Goal: Obtain resource: Download file/media

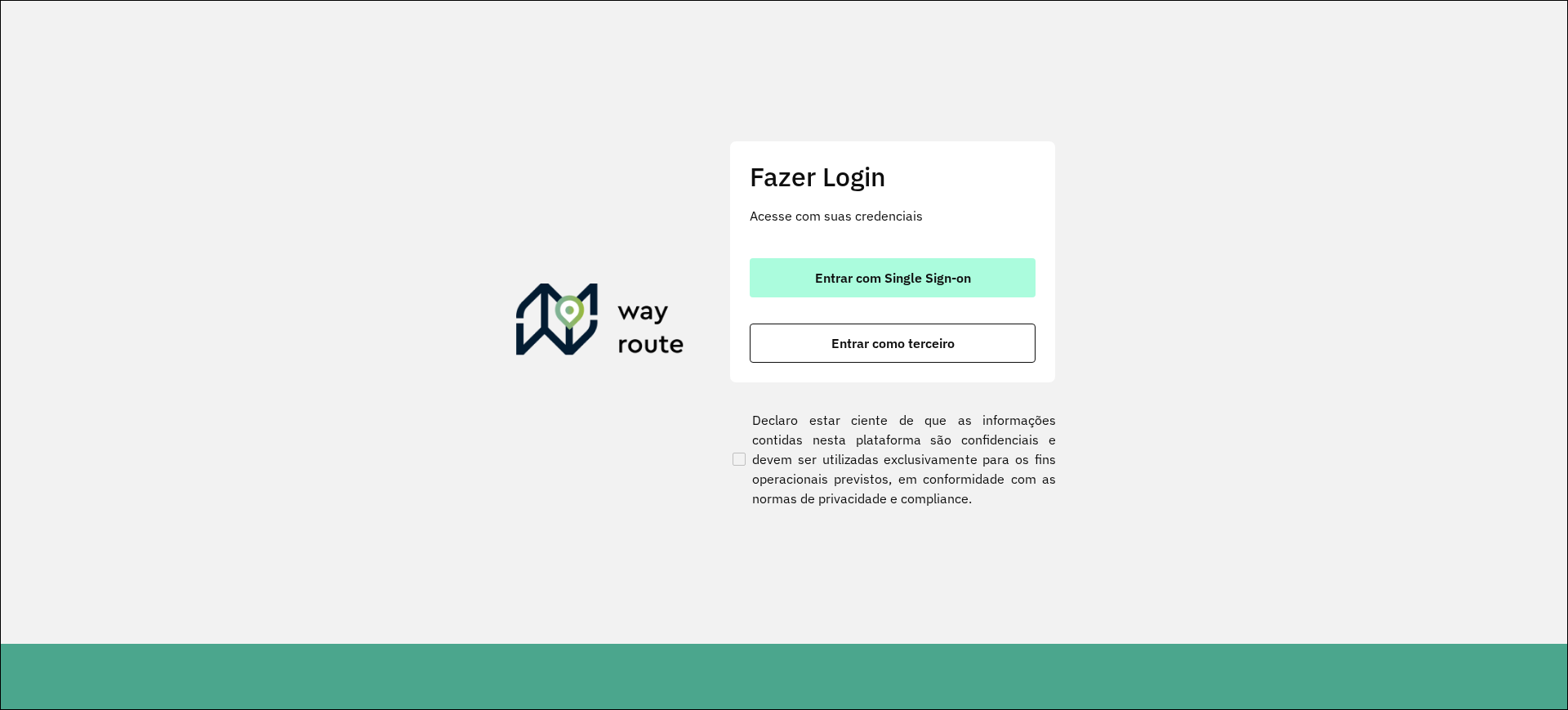
click at [931, 290] on button "Entrar com Single Sign-on" at bounding box center [893, 278] width 286 height 39
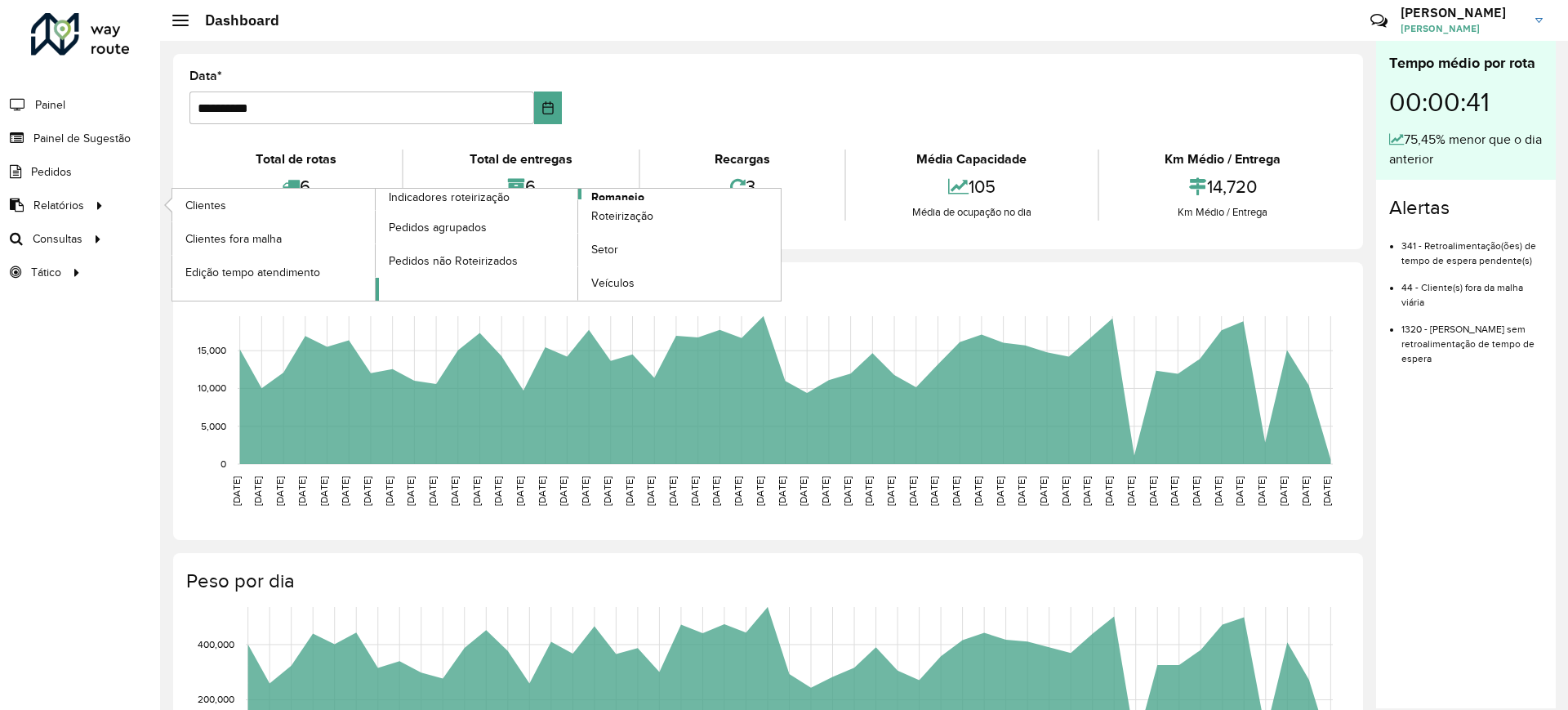
click at [595, 197] on span "Romaneio" at bounding box center [618, 198] width 53 height 17
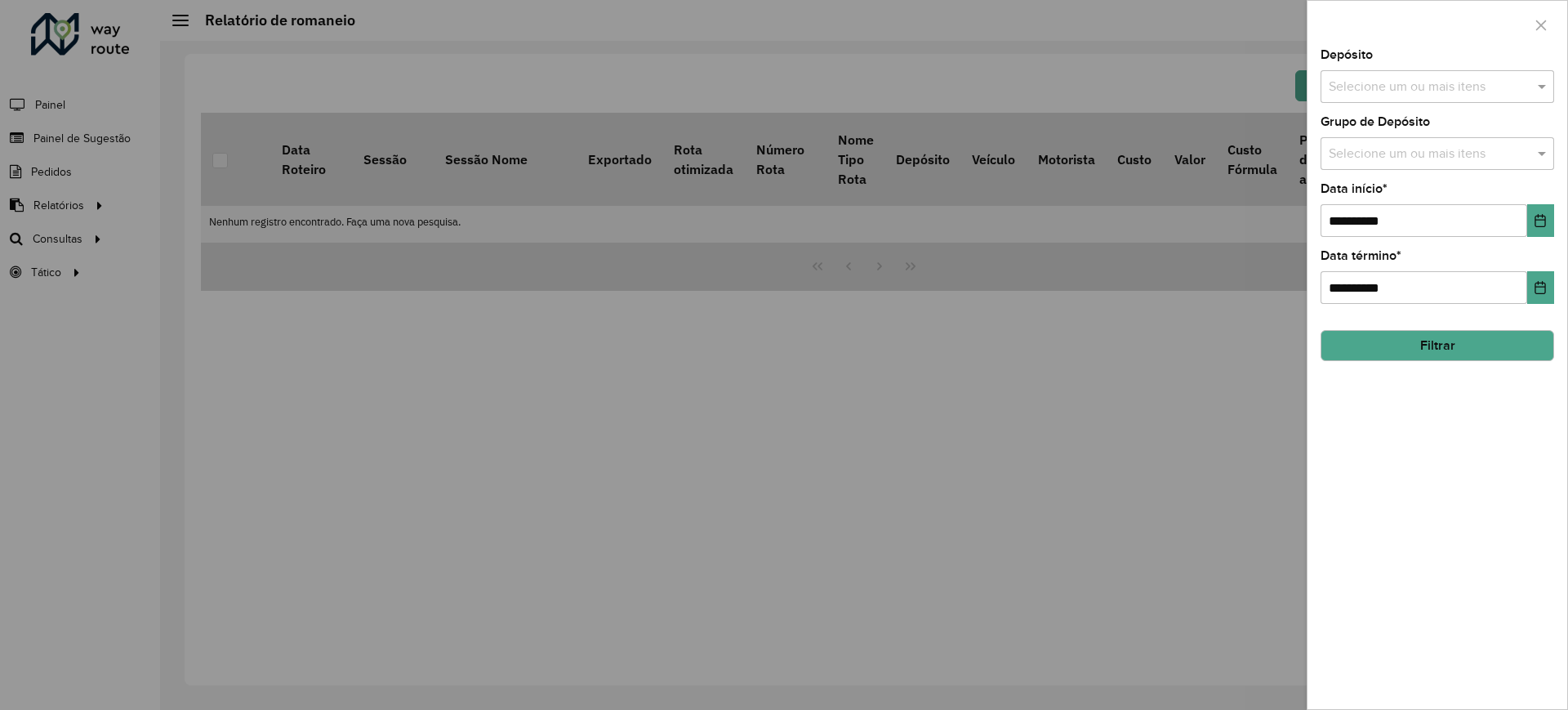
click at [220, 157] on div at bounding box center [784, 355] width 1568 height 710
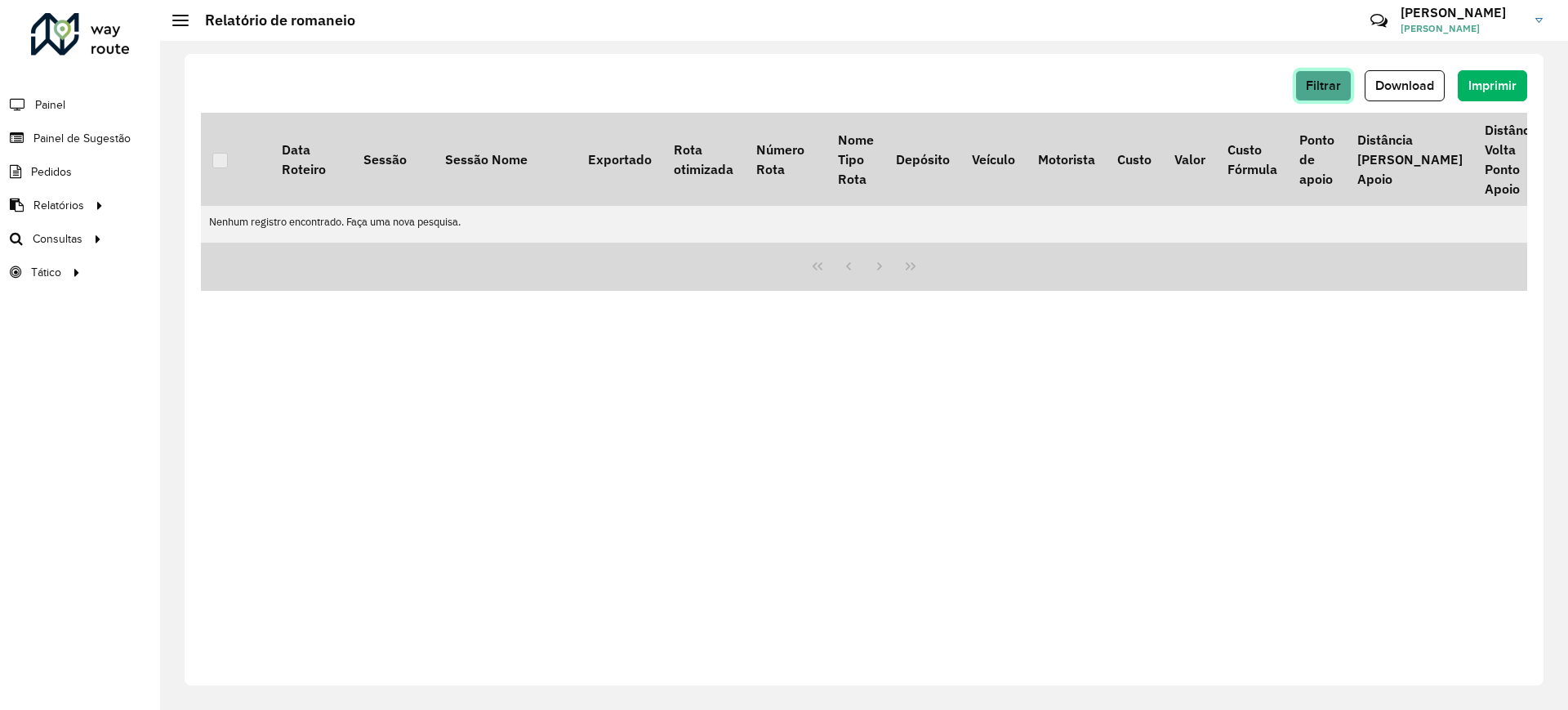
click at [1313, 79] on span "Filtrar" at bounding box center [1324, 85] width 35 height 14
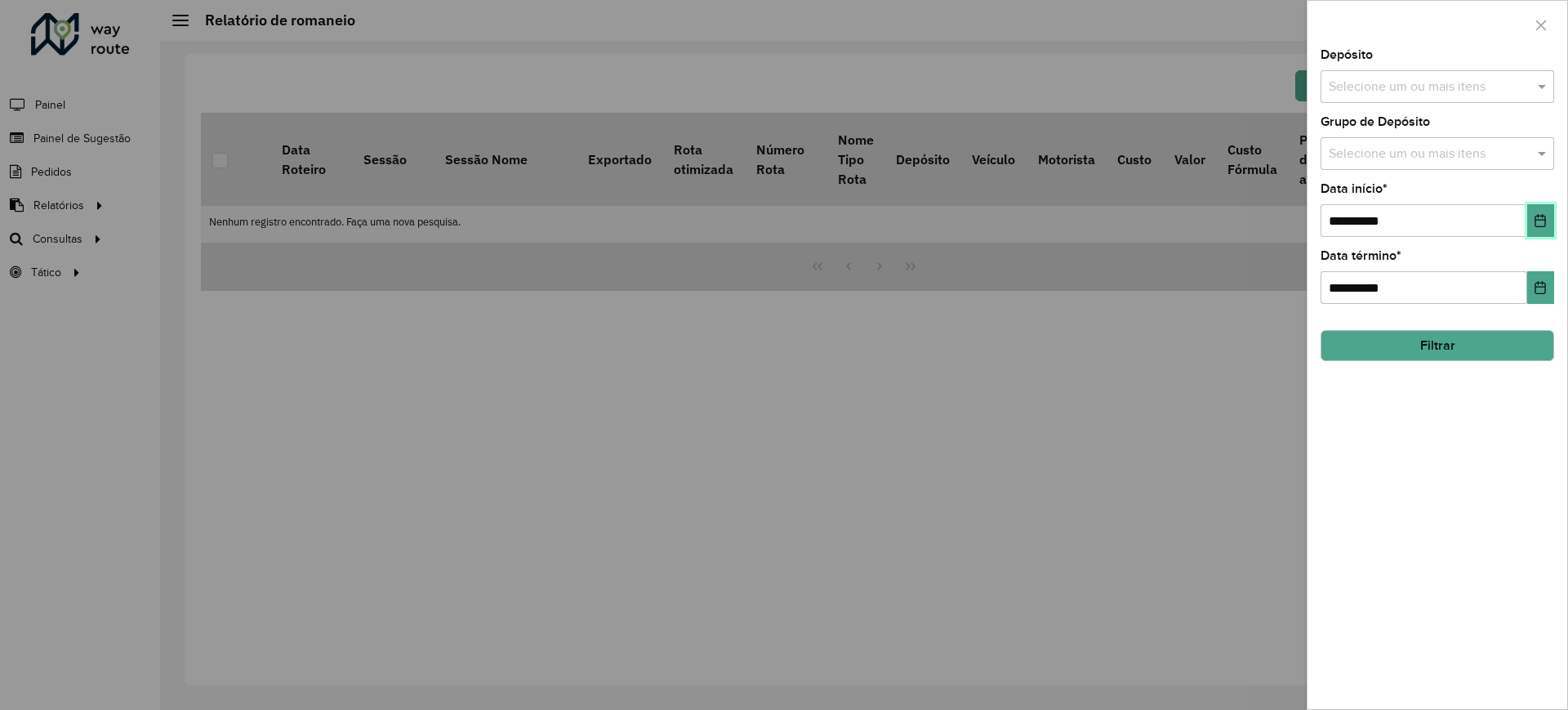
click at [1537, 221] on icon "Choose Date" at bounding box center [1540, 220] width 13 height 13
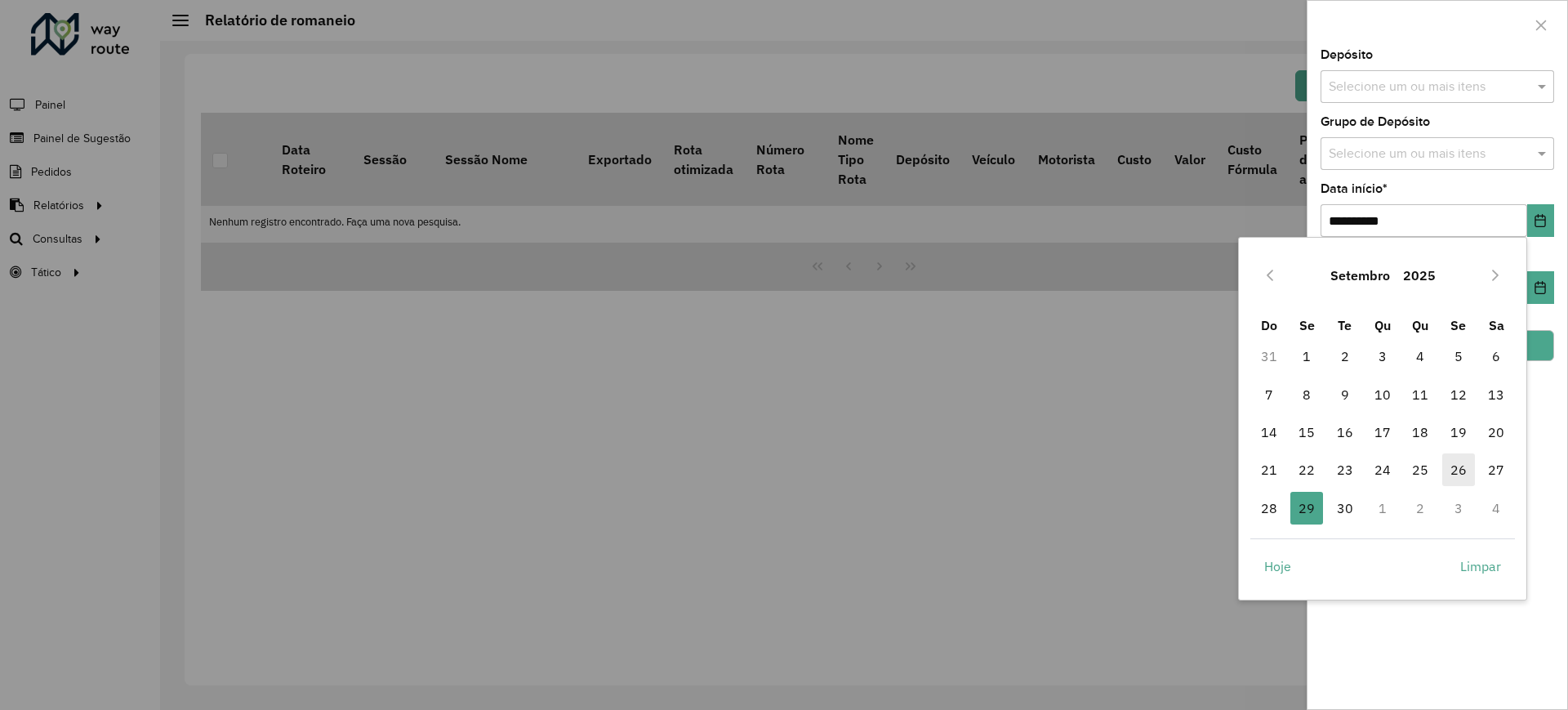
click at [1466, 467] on span "26" at bounding box center [1459, 470] width 32 height 32
type input "**********"
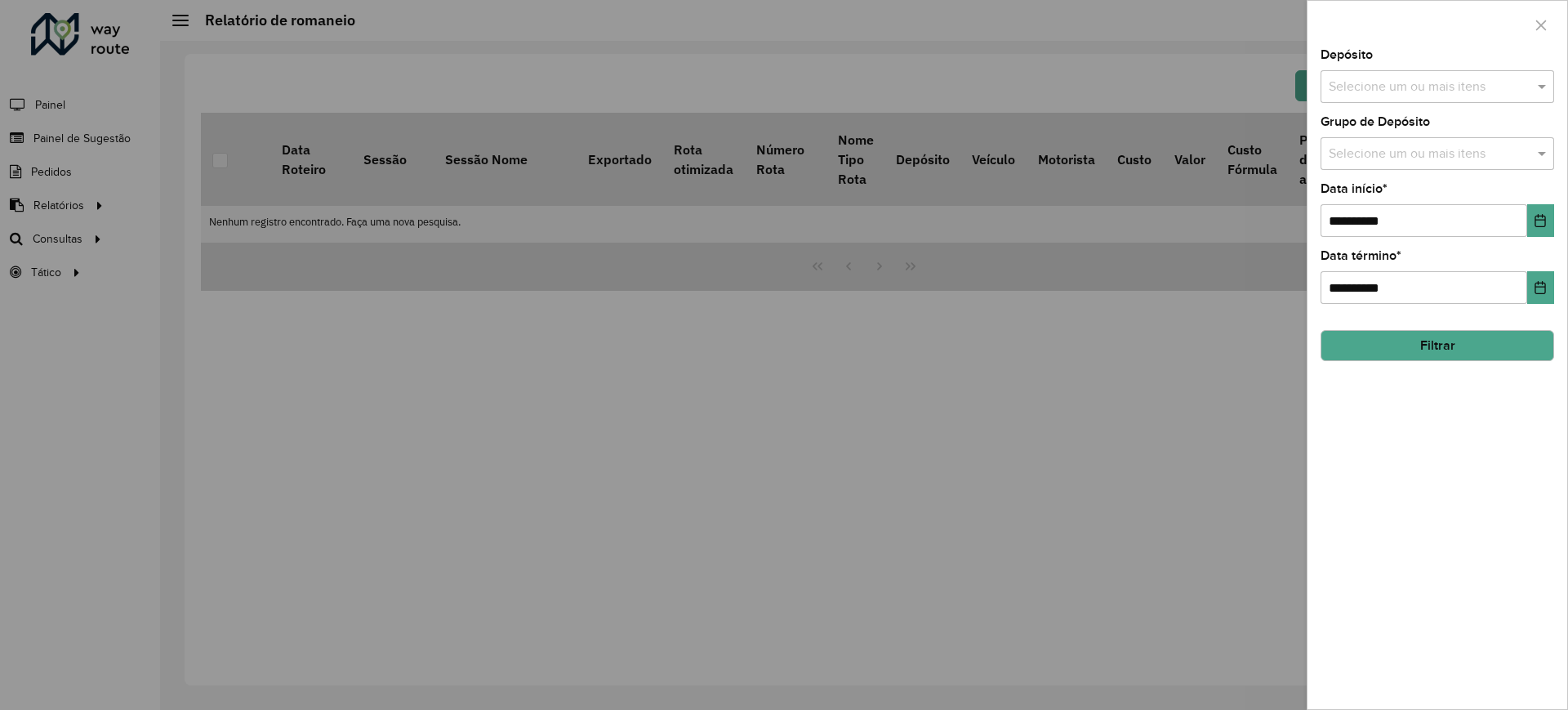
click at [1394, 68] on div "Depósito Selecione um ou mais itens" at bounding box center [1437, 75] width 234 height 54
click at [1386, 80] on input "text" at bounding box center [1429, 87] width 209 height 20
click at [1368, 157] on div "CDD Contagem" at bounding box center [1437, 168] width 232 height 28
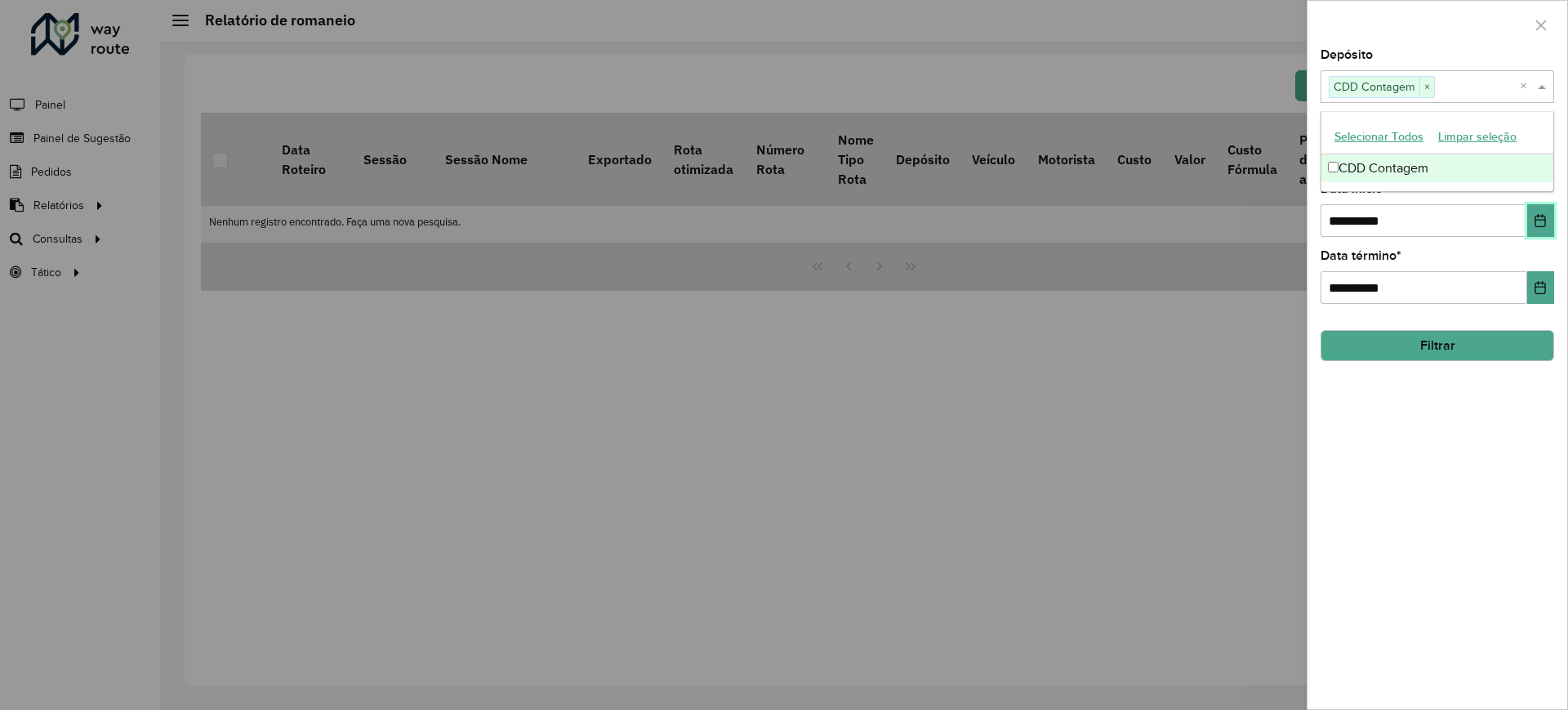
click at [1534, 219] on icon "Choose Date" at bounding box center [1540, 220] width 13 height 13
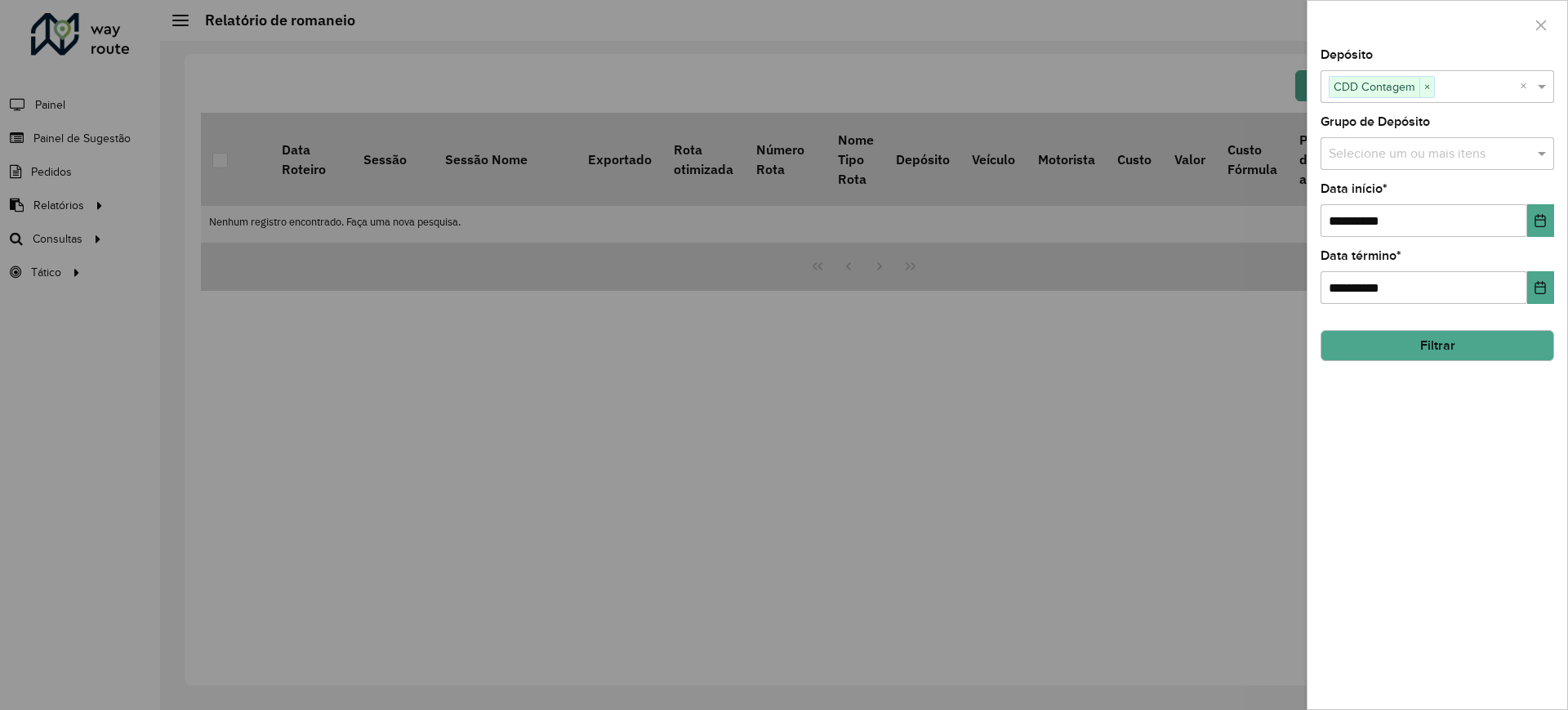
click at [1562, 355] on div "**********" at bounding box center [1437, 379] width 259 height 660
click at [1537, 351] on button "Filtrar" at bounding box center [1437, 345] width 234 height 31
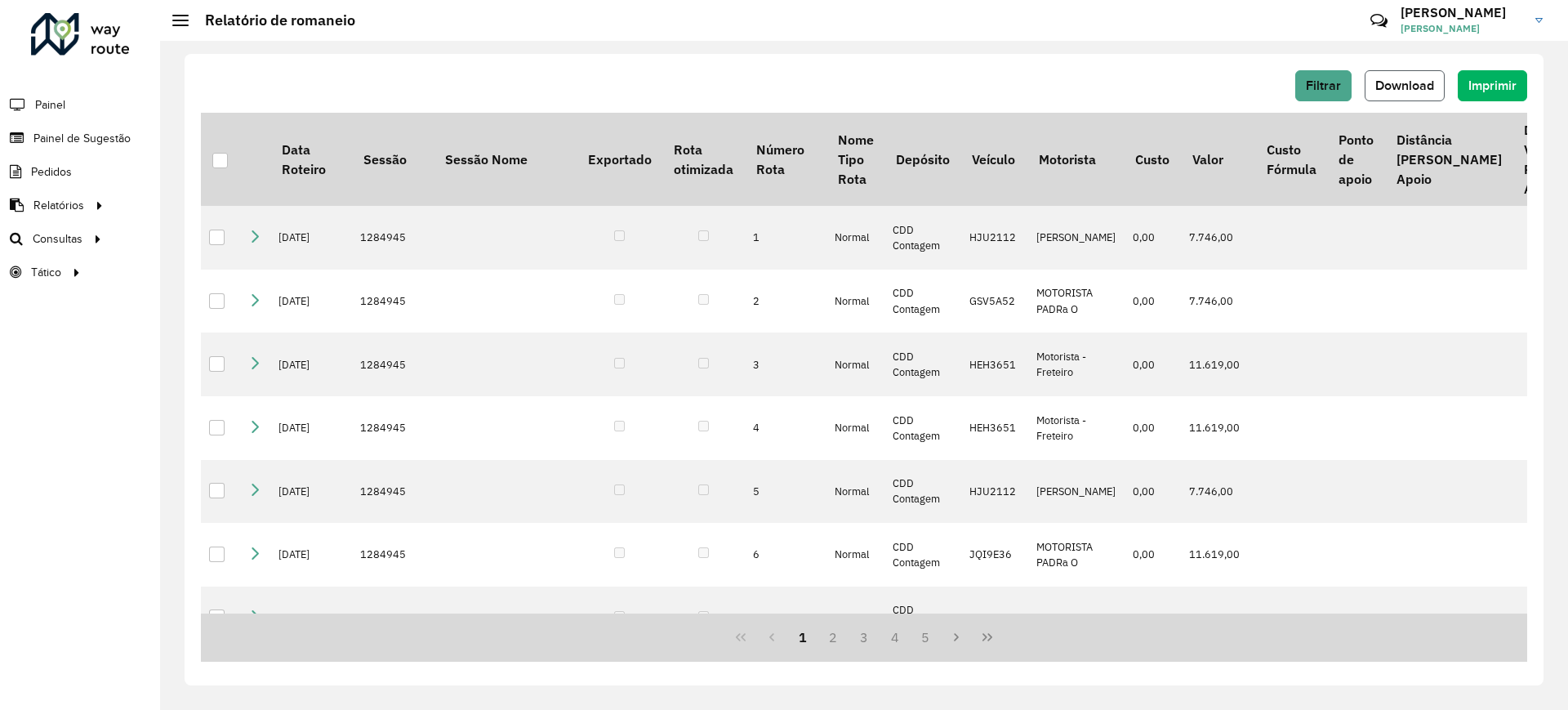
click at [1391, 79] on span "Download" at bounding box center [1405, 85] width 59 height 14
